Goal: Task Accomplishment & Management: Use online tool/utility

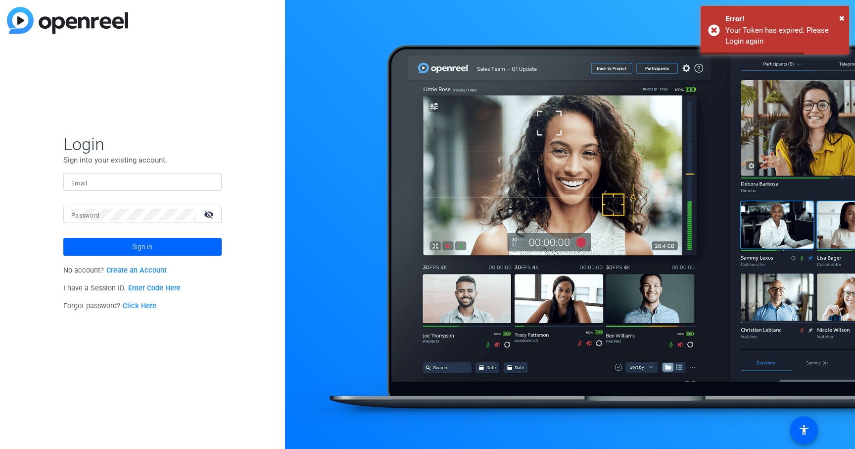
click at [169, 182] on input "Email" at bounding box center [142, 182] width 143 height 12
type input "[PERSON_NAME][EMAIL_ADDRESS][PERSON_NAME][DOMAIN_NAME]"
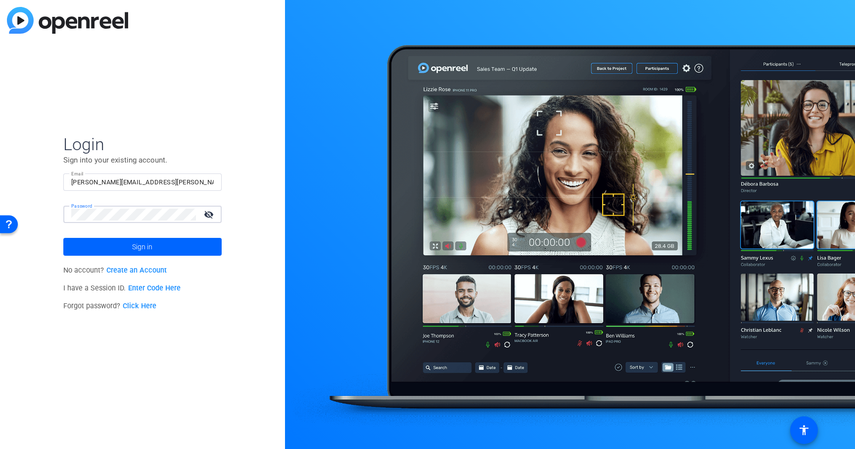
click at [63, 238] on button "Sign in" at bounding box center [142, 247] width 158 height 18
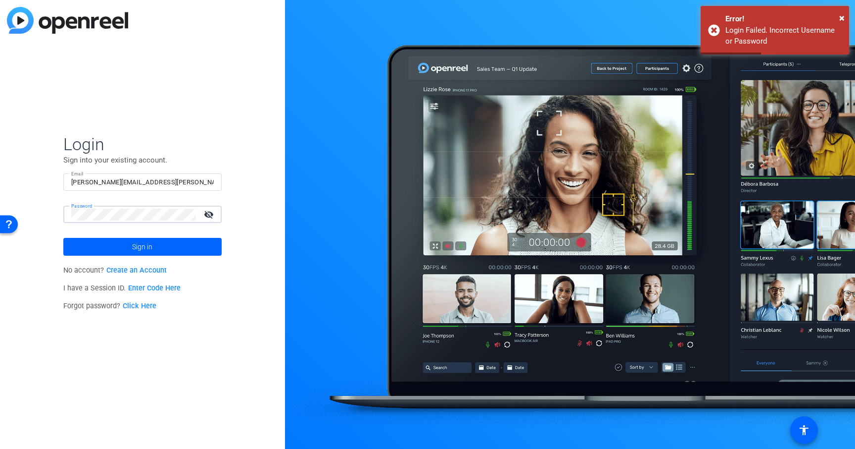
click at [63, 238] on button "Sign in" at bounding box center [142, 247] width 158 height 18
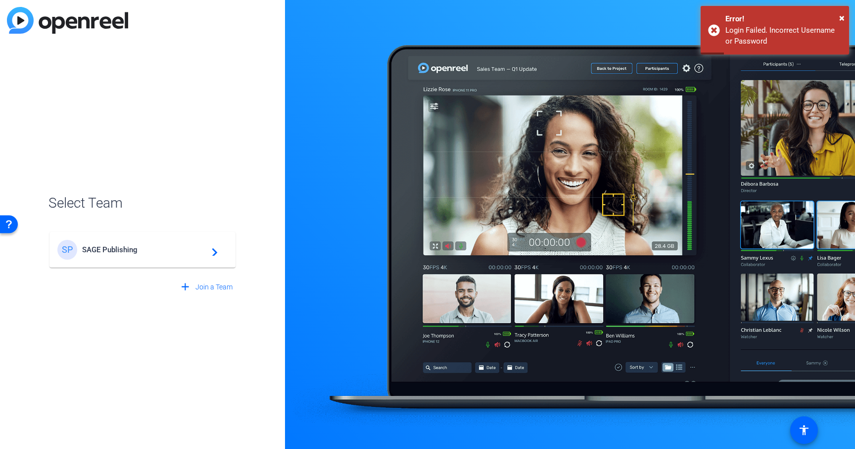
click at [103, 252] on span "SAGE Publishing" at bounding box center [144, 249] width 124 height 9
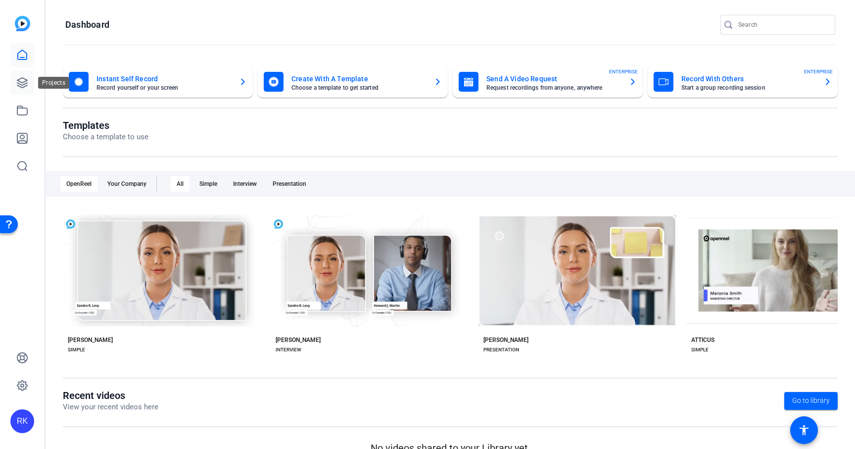
click at [21, 82] on icon at bounding box center [22, 83] width 10 height 10
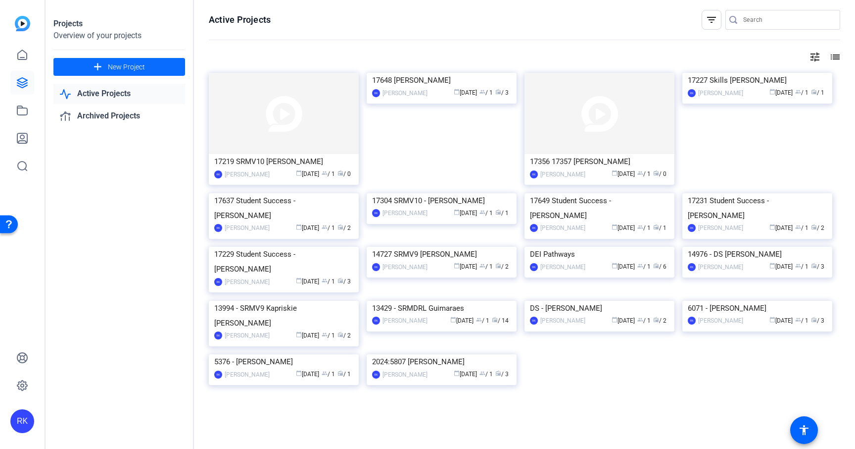
click at [141, 66] on span "New Project" at bounding box center [126, 67] width 37 height 10
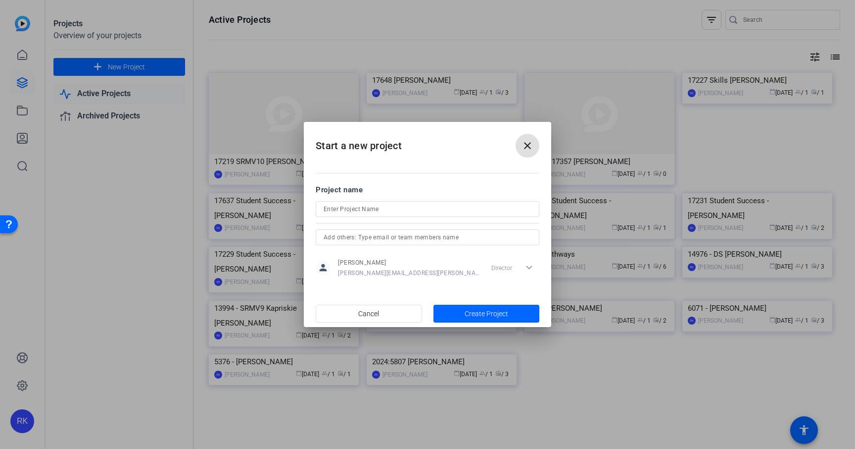
click at [365, 211] on input at bounding box center [428, 209] width 208 height 12
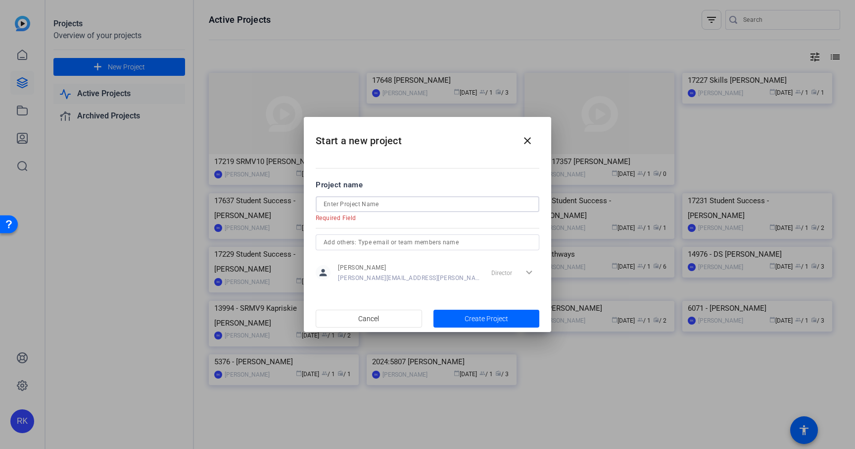
paste input "18184 [PERSON_NAME]"
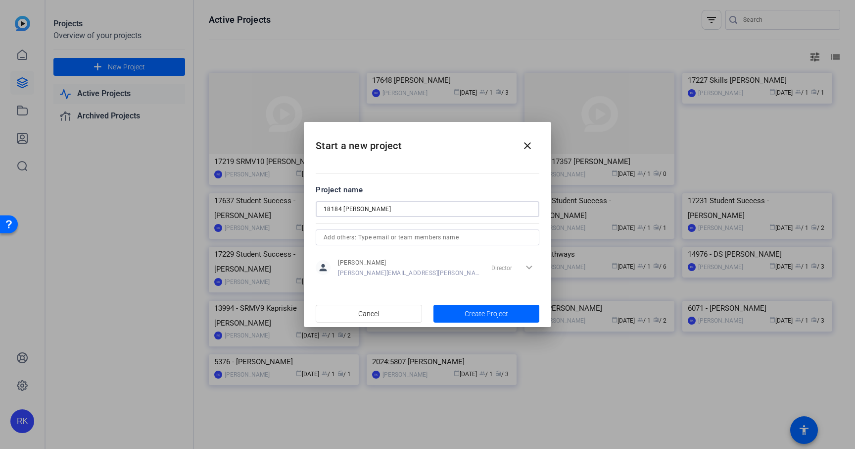
click at [344, 206] on input "18184 [PERSON_NAME]" at bounding box center [428, 209] width 208 height 12
type input "18184 SRMV10 [PERSON_NAME]"
click at [469, 314] on span "Create Project" at bounding box center [487, 313] width 44 height 10
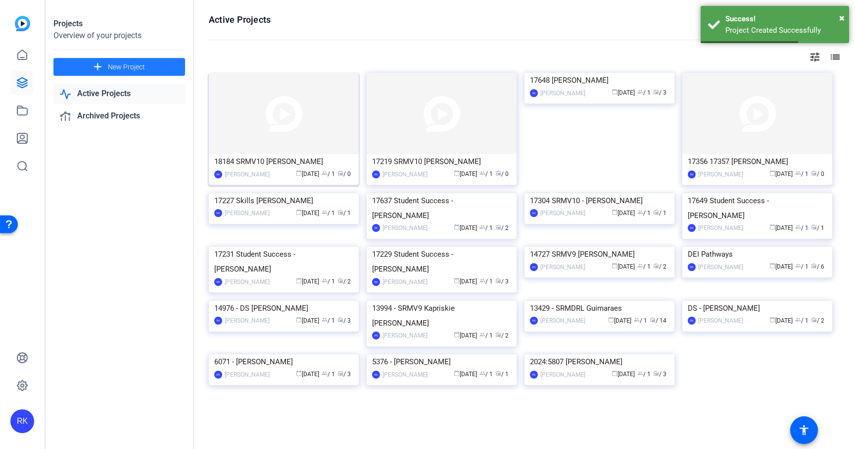
click at [294, 94] on img at bounding box center [284, 113] width 150 height 81
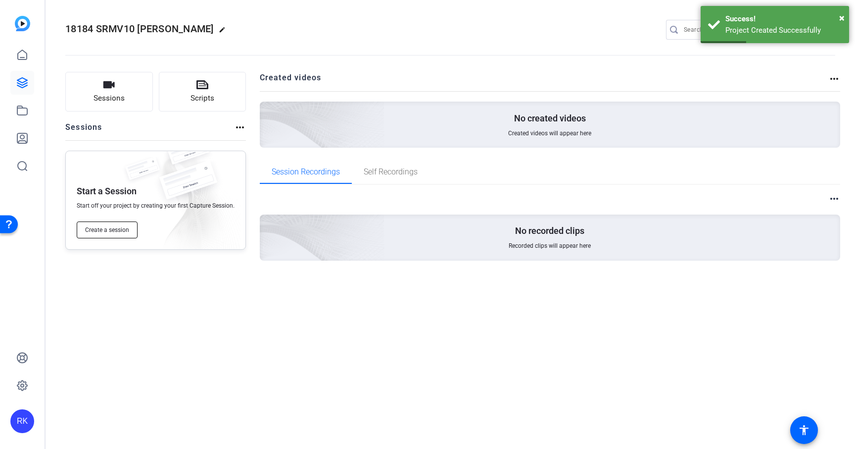
click at [108, 232] on span "Create a session" at bounding box center [107, 230] width 44 height 8
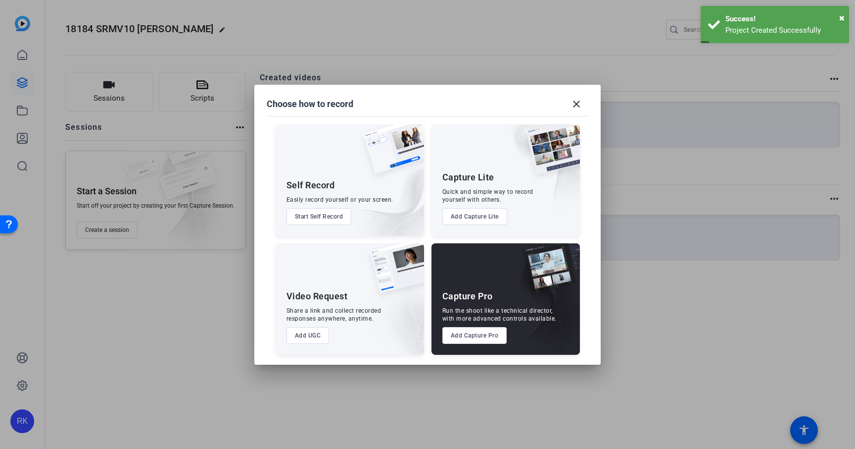
click at [469, 337] on button "Add Capture Pro" at bounding box center [475, 335] width 65 height 17
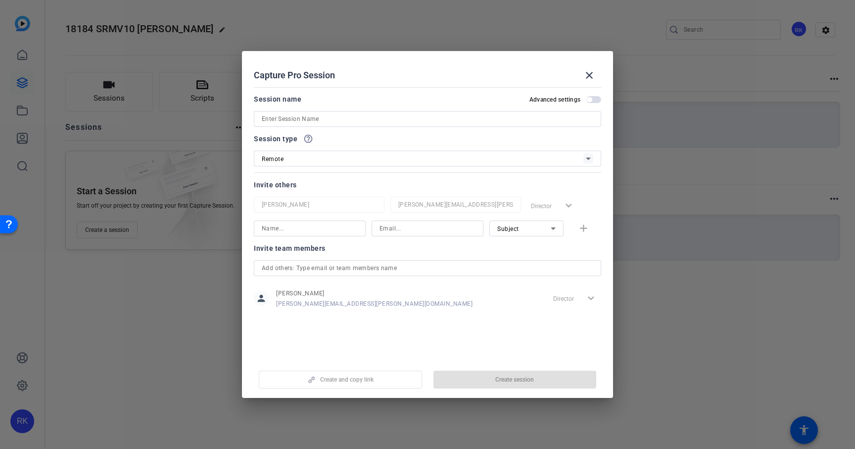
click at [330, 119] on input at bounding box center [428, 119] width 332 height 12
paste input "18184 [PERSON_NAME]"
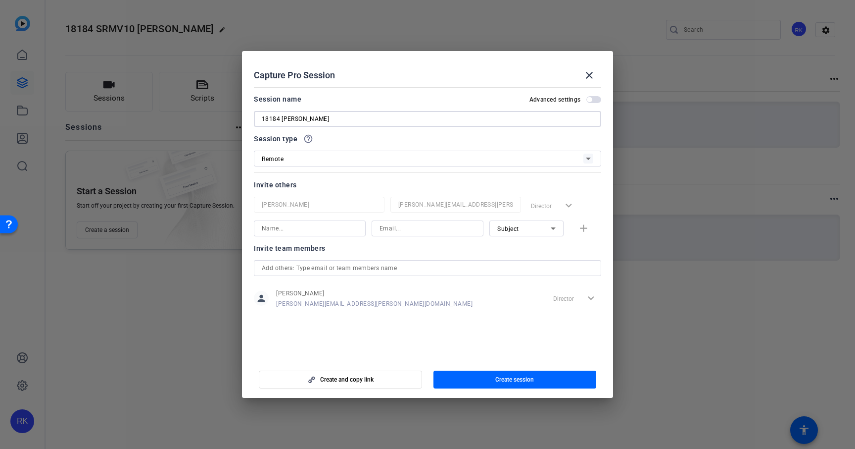
drag, startPoint x: 282, startPoint y: 116, endPoint x: 245, endPoint y: 116, distance: 37.1
click at [245, 116] on mat-dialog-content "Session name Advanced settings 18184 [PERSON_NAME] Session type help_outline Re…" at bounding box center [427, 220] width 371 height 275
click at [339, 121] on input "SRMV10 [PERSON_NAME]" at bounding box center [428, 119] width 332 height 12
type input "SRMV10 [PERSON_NAME] Filming"
click at [311, 228] on input at bounding box center [310, 228] width 96 height 12
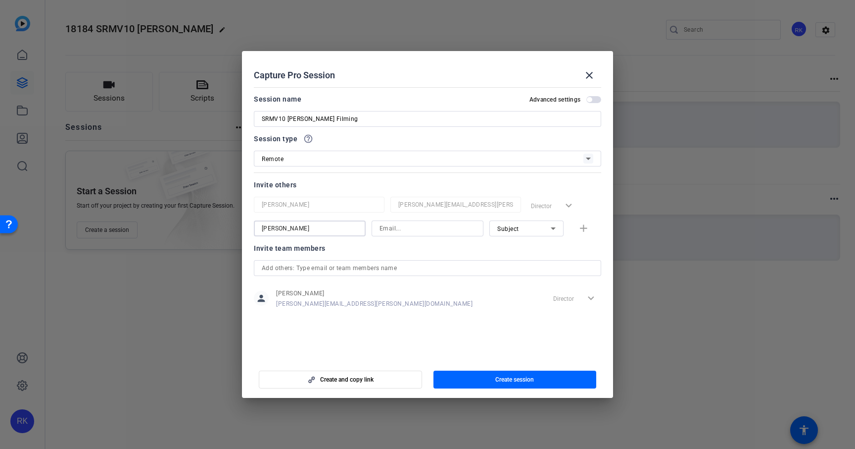
type input "[PERSON_NAME]"
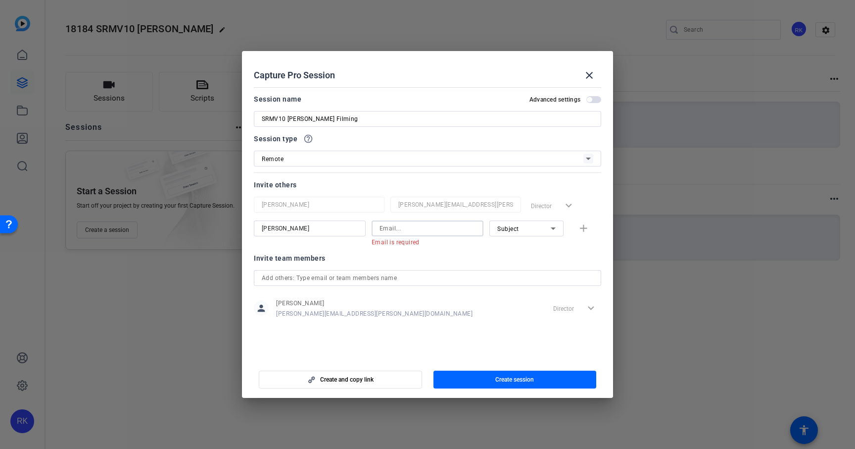
paste input "[PERSON_NAME][EMAIL_ADDRESS][PERSON_NAME][DOMAIN_NAME]"
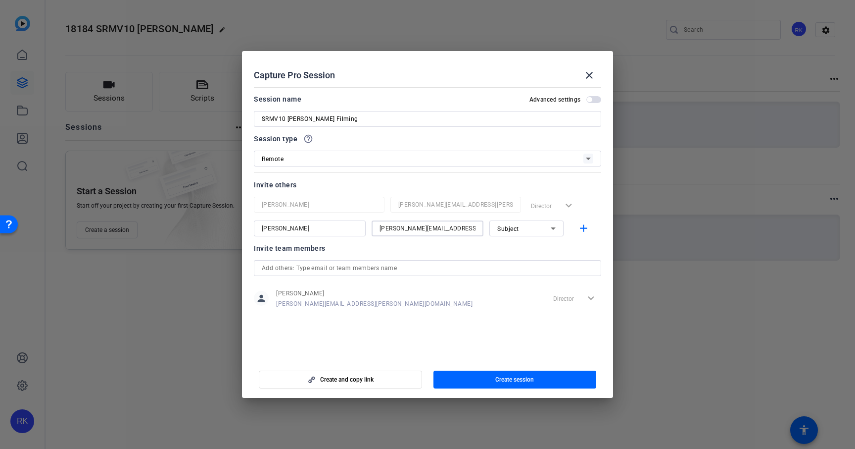
type input "[PERSON_NAME][EMAIL_ADDRESS][PERSON_NAME][DOMAIN_NAME]"
click at [525, 228] on div "Subject" at bounding box center [524, 228] width 53 height 12
click at [517, 252] on span "Collaborator" at bounding box center [516, 248] width 36 height 12
click at [578, 228] on mat-icon "add" at bounding box center [584, 228] width 12 height 12
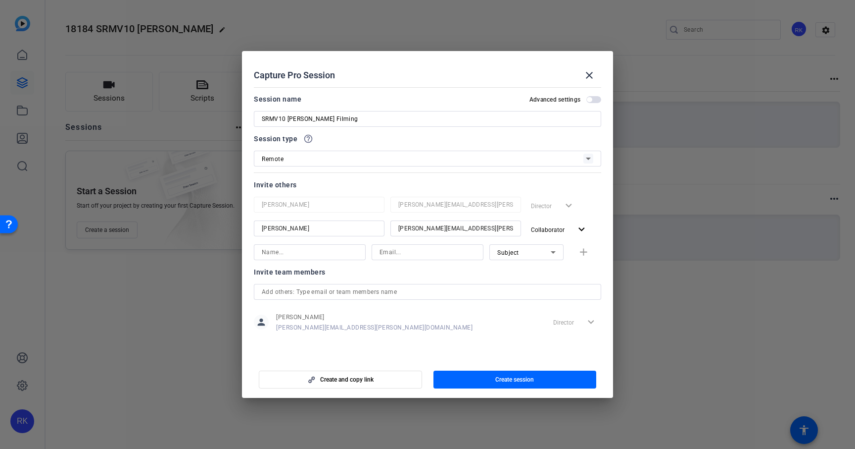
click at [307, 252] on input at bounding box center [310, 252] width 96 height 12
type input "[PERSON_NAME]"
paste input "[PERSON_NAME][EMAIL_ADDRESS][PERSON_NAME][DOMAIN_NAME]"
type input "[PERSON_NAME][EMAIL_ADDRESS][PERSON_NAME][DOMAIN_NAME]"
click at [584, 251] on mat-icon "add" at bounding box center [584, 252] width 12 height 12
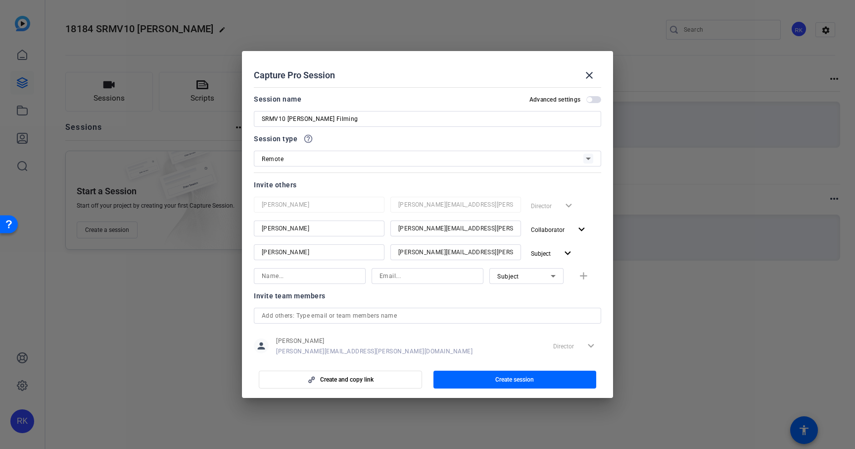
click at [595, 98] on span "button" at bounding box center [594, 99] width 15 height 7
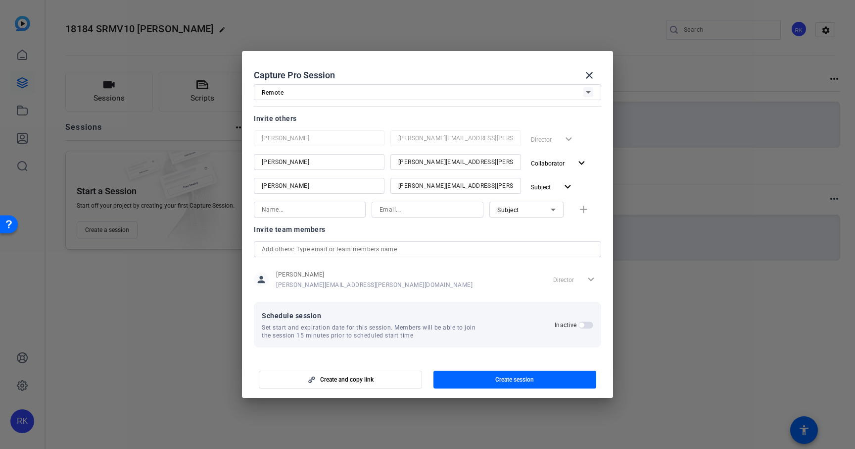
click at [584, 326] on span "button" at bounding box center [586, 324] width 15 height 7
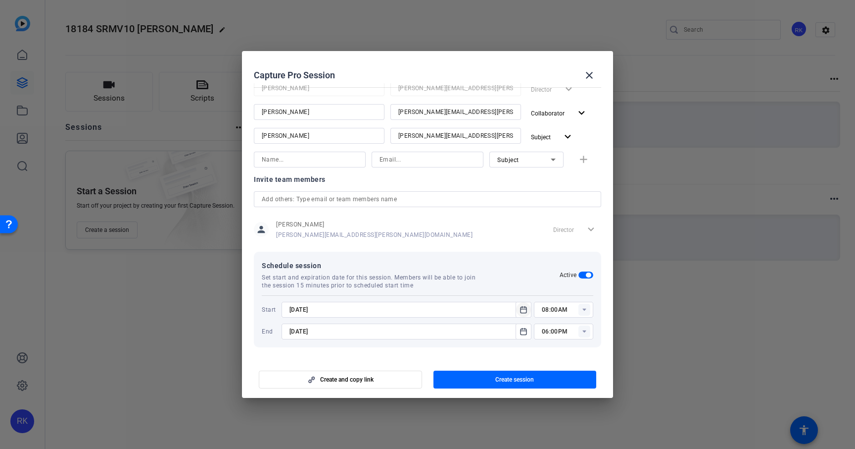
click at [525, 312] on icon "Open calendar" at bounding box center [524, 309] width 8 height 12
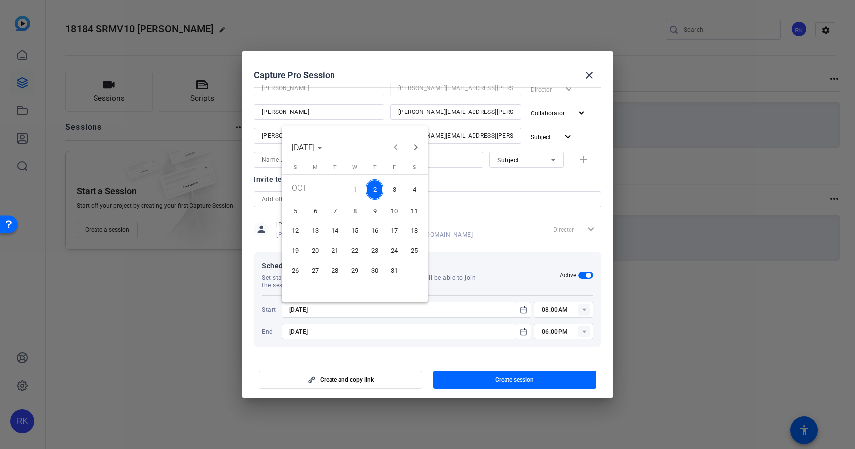
click at [398, 195] on span "3" at bounding box center [395, 189] width 18 height 20
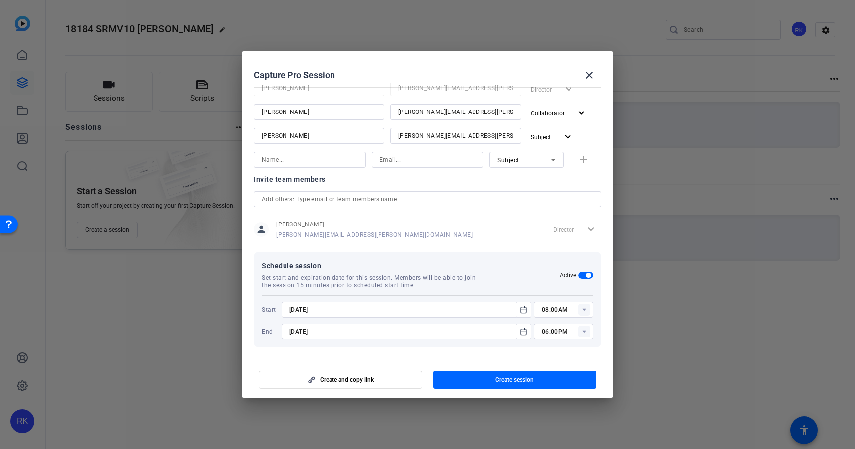
type input "[DATE]"
click at [584, 310] on rect at bounding box center [585, 309] width 12 height 12
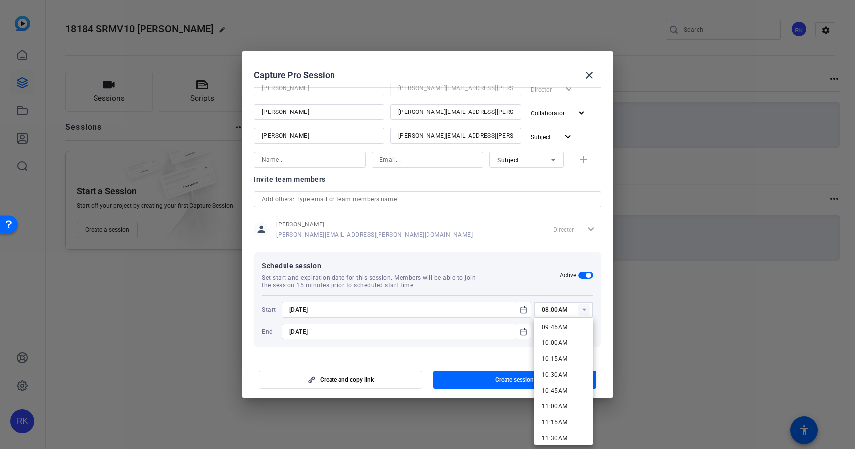
scroll to position [621, 0]
click at [562, 342] on span "10:00AM" at bounding box center [555, 341] width 26 height 7
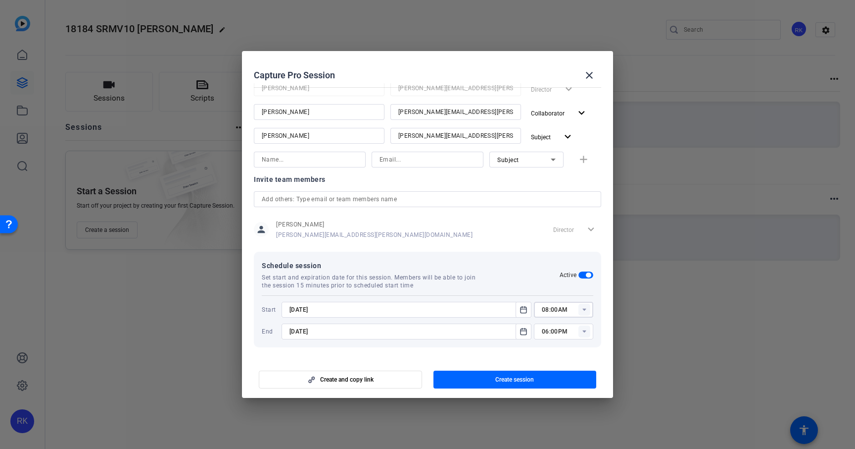
type input "10:00AM"
click at [583, 331] on rect at bounding box center [585, 331] width 12 height 12
click at [565, 249] on span "11:30AM" at bounding box center [555, 251] width 26 height 7
type input "11:30AM"
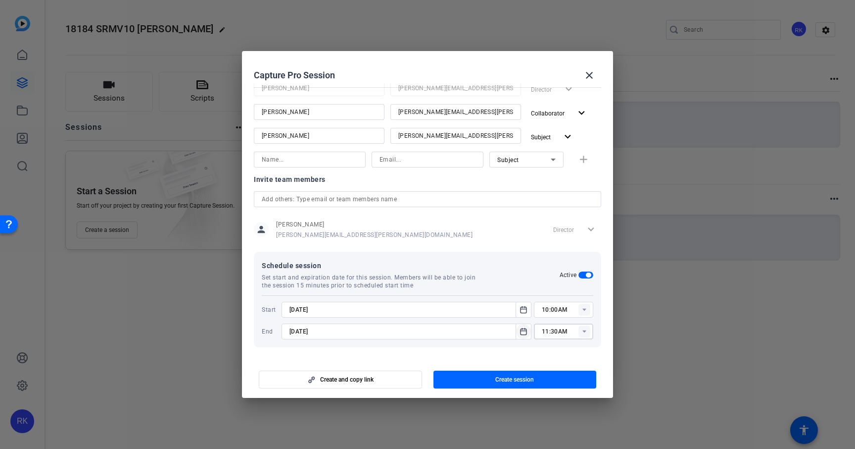
click at [522, 335] on icon "Open calendar" at bounding box center [524, 331] width 8 height 12
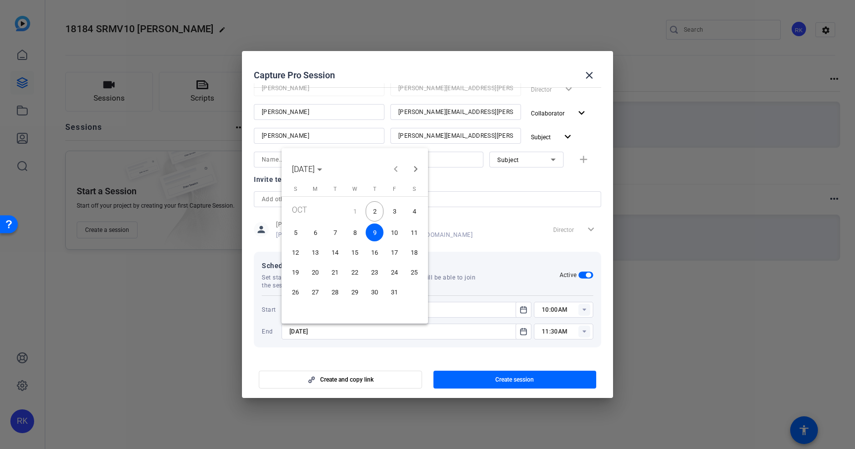
click at [396, 209] on span "3" at bounding box center [395, 211] width 18 height 20
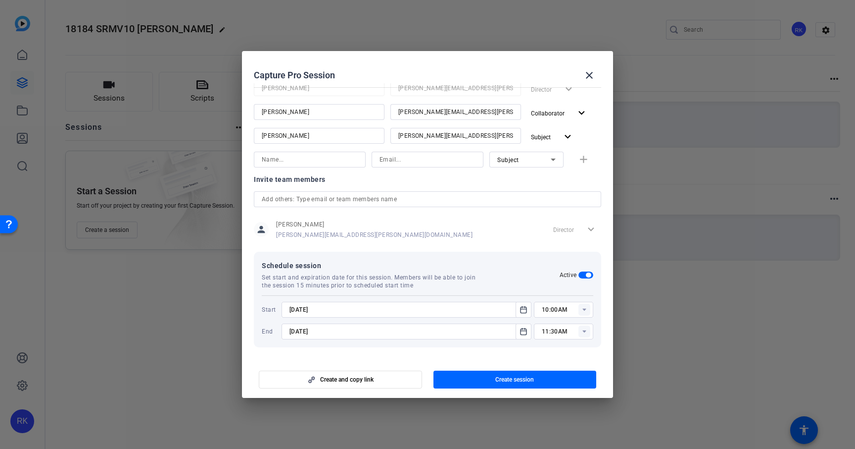
type input "[DATE]"
click at [513, 351] on mat-dialog-content "Session name Advanced settings SRMV10 [PERSON_NAME] Filming Session type help_o…" at bounding box center [427, 220] width 371 height 275
click at [513, 381] on span "Create session" at bounding box center [515, 379] width 39 height 8
